Goal: Transaction & Acquisition: Obtain resource

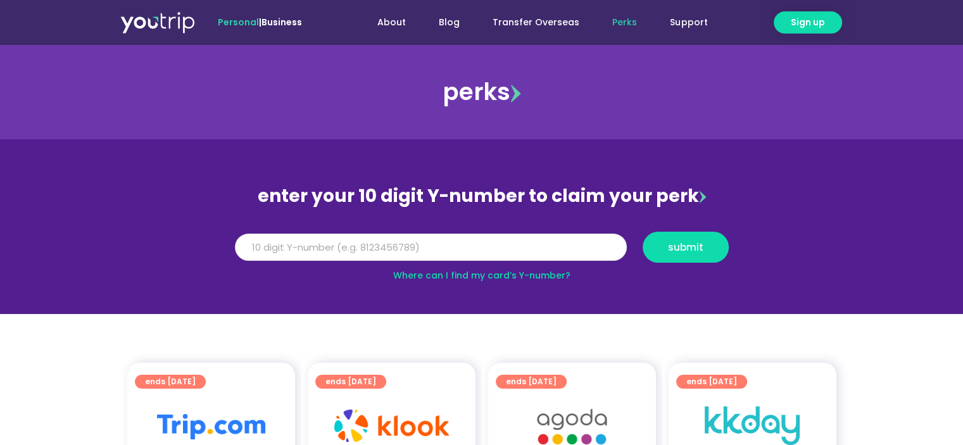
click at [371, 246] on input "Y Number" at bounding box center [431, 248] width 392 height 28
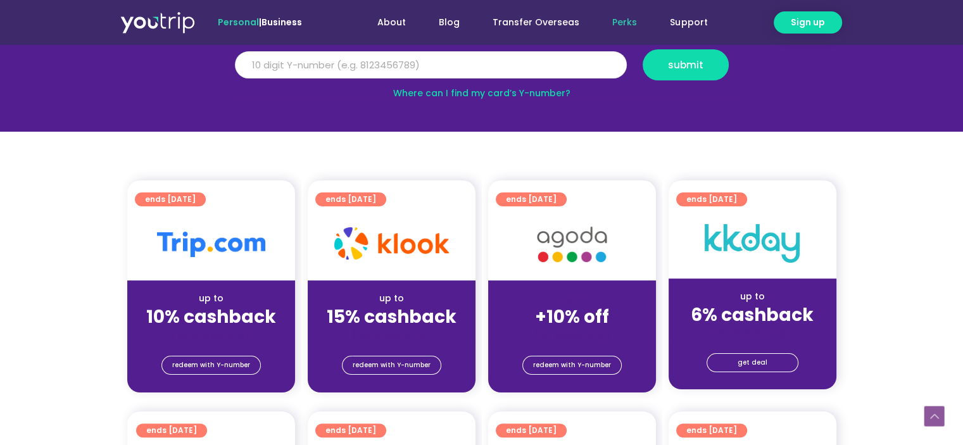
scroll to position [317, 0]
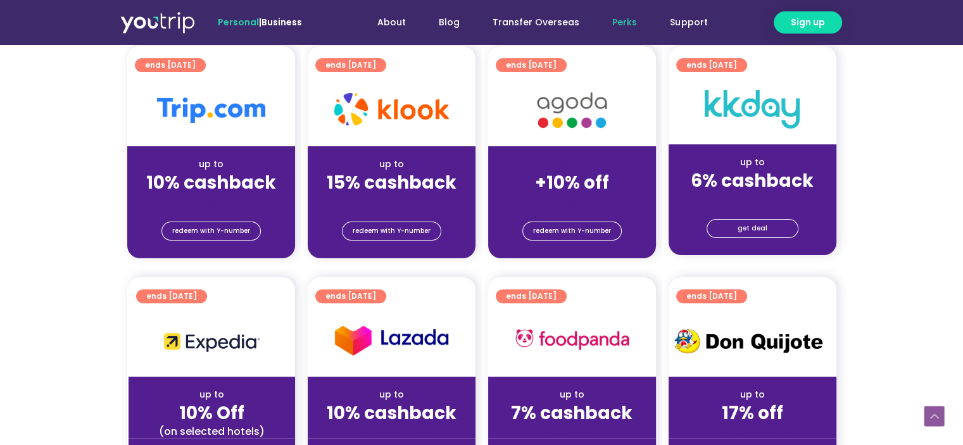
click at [553, 160] on div "up to" at bounding box center [572, 164] width 148 height 13
click at [569, 225] on span "redeem with Y-number" at bounding box center [572, 231] width 78 height 18
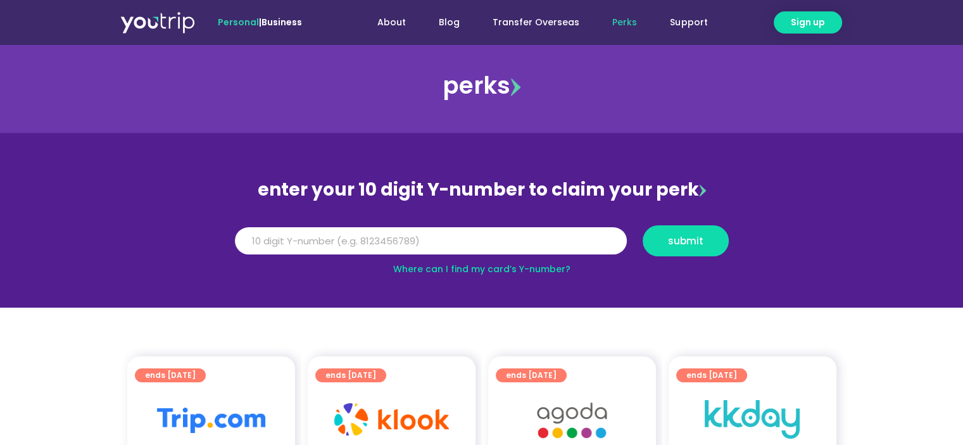
scroll to position [3, 0]
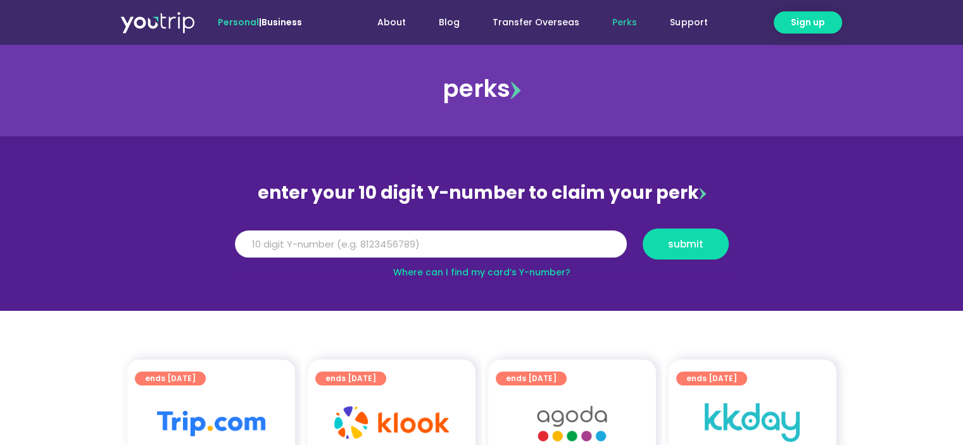
click at [491, 246] on input "Y Number" at bounding box center [431, 244] width 392 height 28
type input "8153422991"
click at [664, 244] on span "submit" at bounding box center [685, 243] width 65 height 9
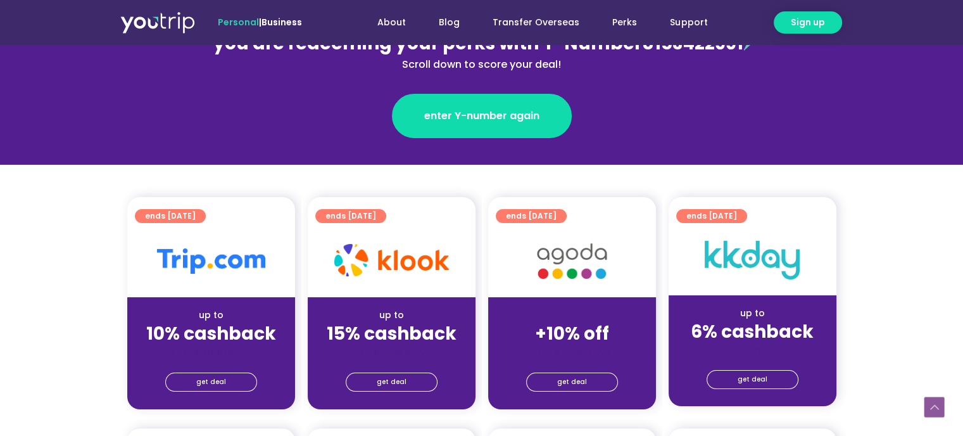
scroll to position [253, 0]
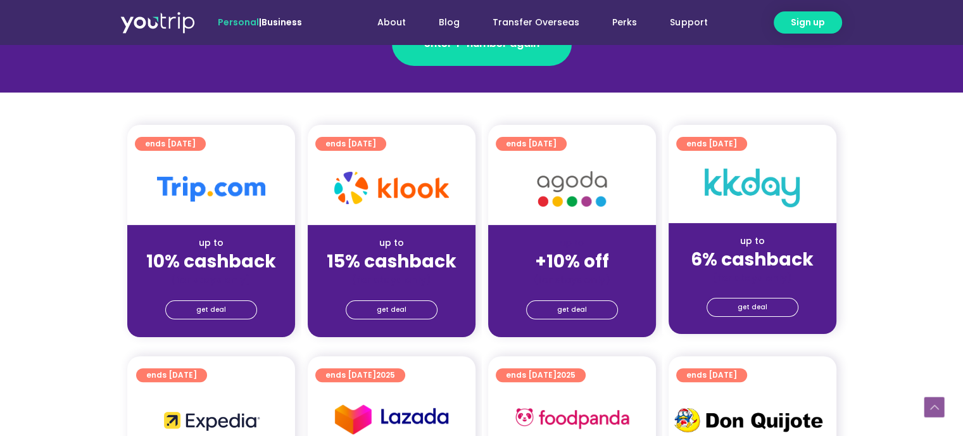
click at [583, 299] on div "get deal" at bounding box center [572, 309] width 168 height 20
click at [570, 302] on span "get deal" at bounding box center [572, 310] width 30 height 18
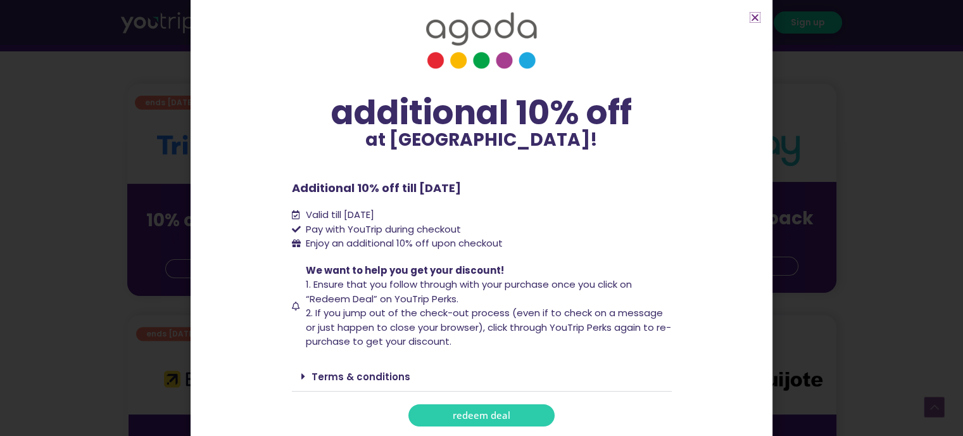
scroll to position [317, 0]
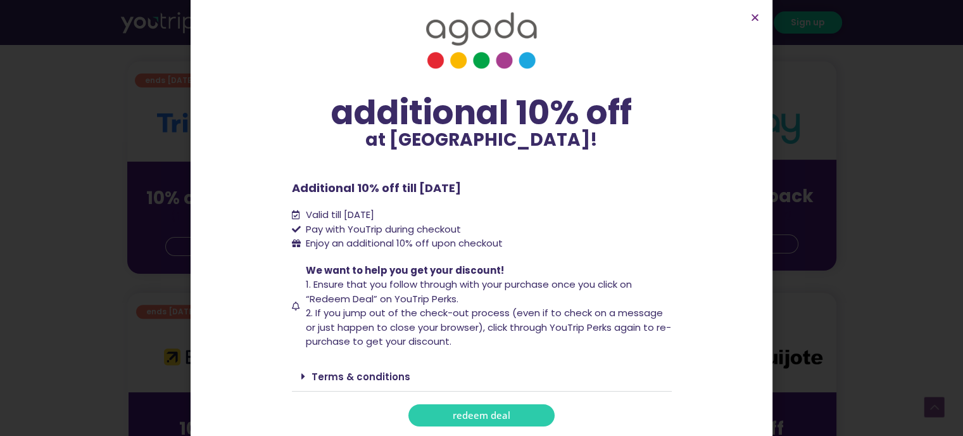
click at [481, 422] on link "redeem deal" at bounding box center [481, 415] width 146 height 22
